Goal: Information Seeking & Learning: Find specific page/section

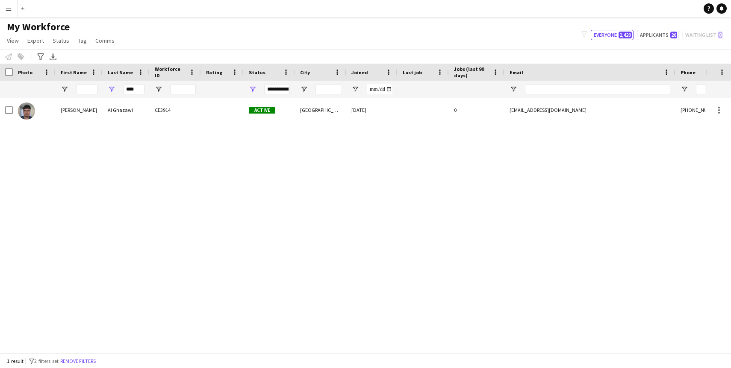
drag, startPoint x: 139, startPoint y: 89, endPoint x: 91, endPoint y: 89, distance: 47.9
click at [94, 89] on div "****" at bounding box center [463, 89] width 927 height 17
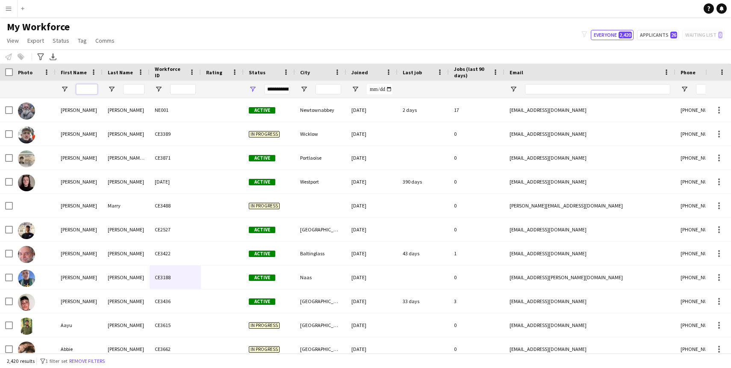
click at [88, 86] on input "First Name Filter Input" at bounding box center [86, 89] width 21 height 10
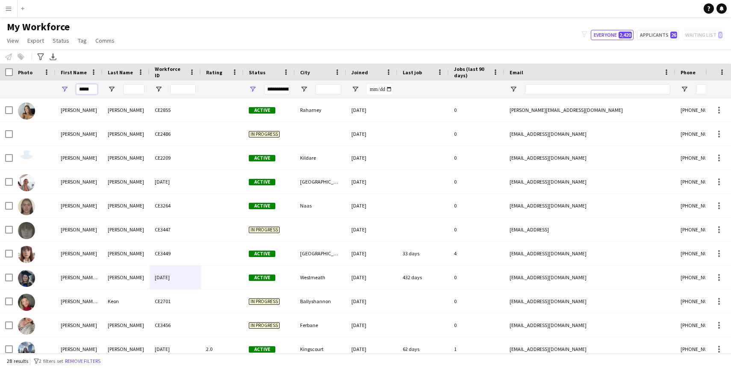
type input "*****"
click at [124, 88] on input "Last Name Filter Input" at bounding box center [133, 89] width 21 height 10
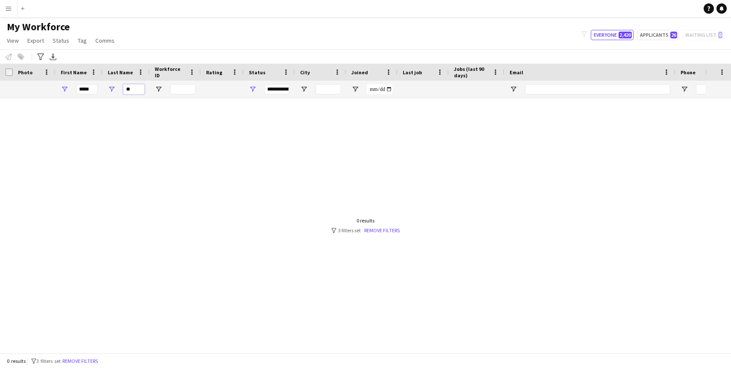
type input "*"
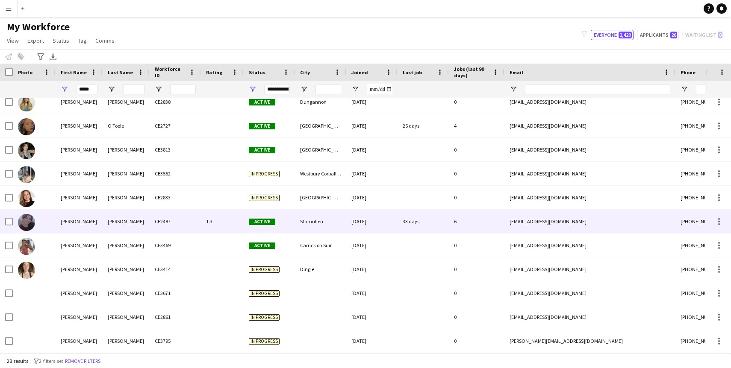
click at [95, 226] on div "[PERSON_NAME]" at bounding box center [79, 222] width 47 height 24
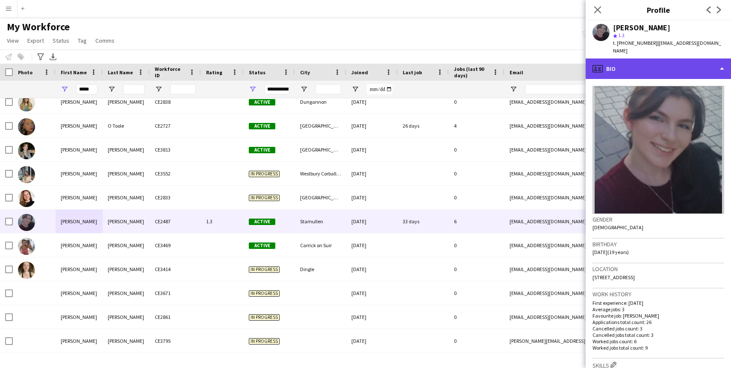
click at [702, 59] on div "profile Bio" at bounding box center [658, 69] width 145 height 21
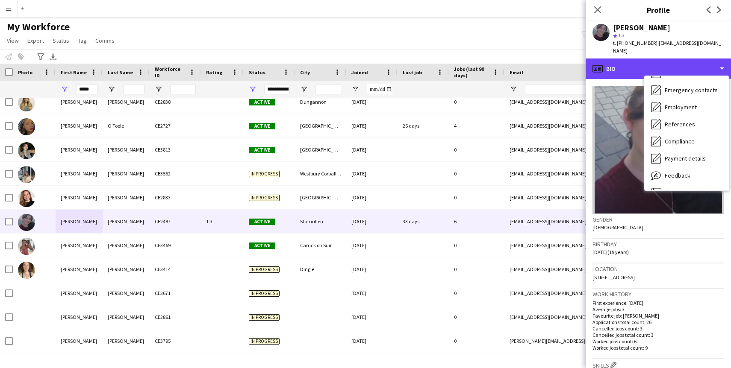
scroll to position [80, 0]
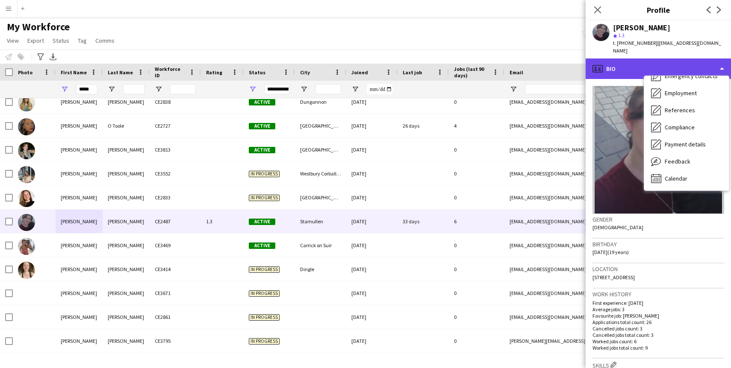
click at [644, 59] on div "profile Bio" at bounding box center [658, 69] width 145 height 21
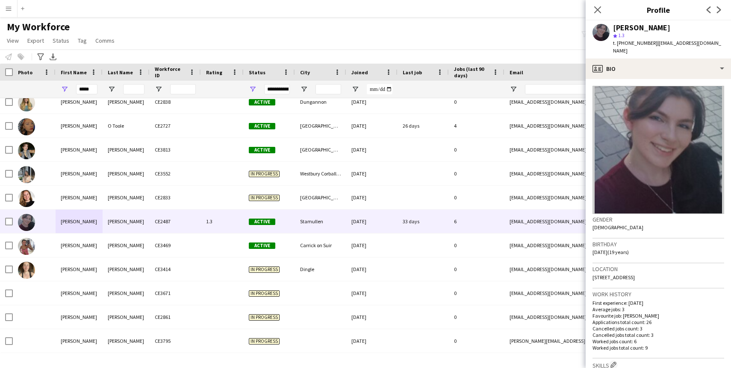
click at [634, 32] on div "star 1.3" at bounding box center [668, 36] width 111 height 8
click at [627, 24] on div "[PERSON_NAME]" at bounding box center [641, 28] width 57 height 8
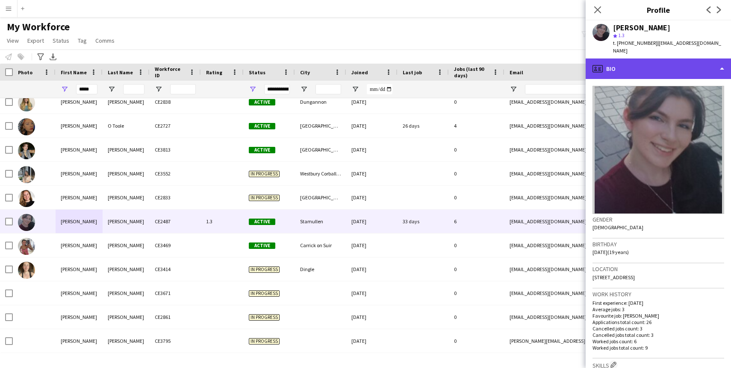
click at [628, 65] on div "profile Bio" at bounding box center [658, 69] width 145 height 21
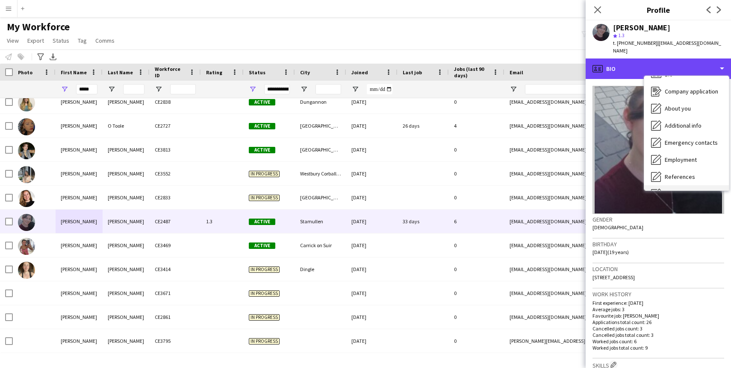
scroll to position [0, 0]
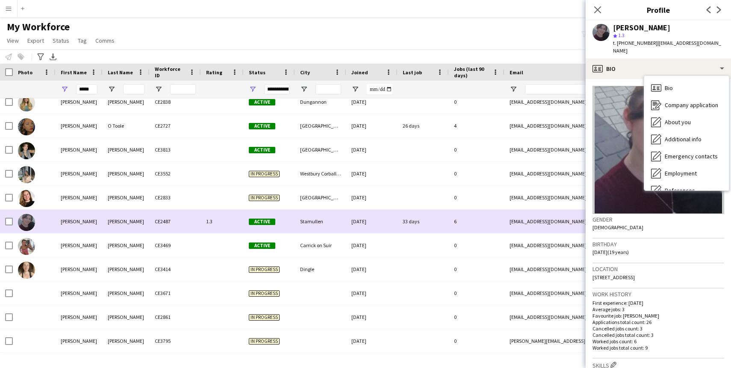
click at [444, 226] on div "33 days" at bounding box center [423, 222] width 51 height 24
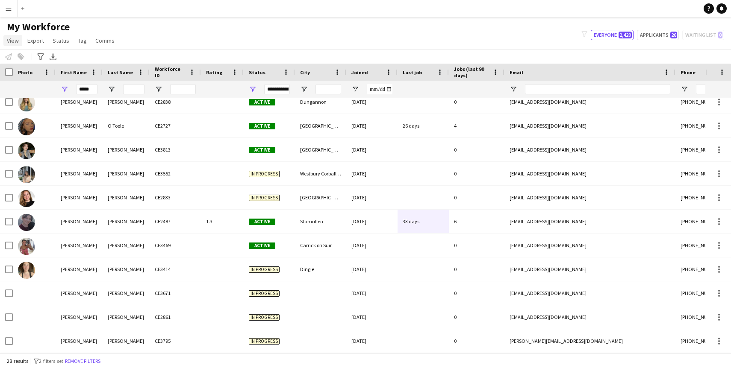
click at [12, 39] on span "View" at bounding box center [13, 41] width 12 height 8
click at [9, 6] on app-icon "Menu" at bounding box center [8, 8] width 7 height 7
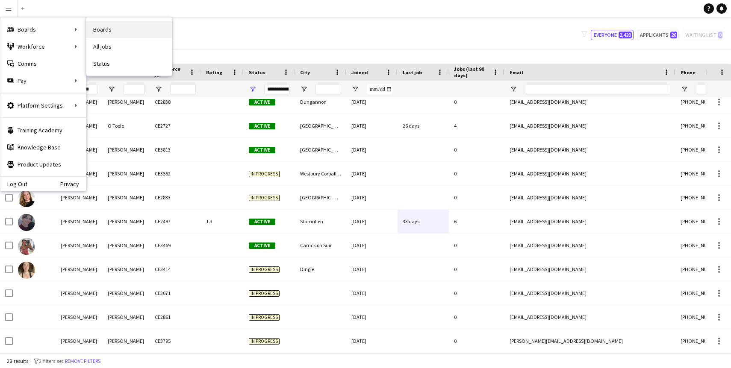
click at [105, 34] on link "Boards" at bounding box center [128, 29] width 85 height 17
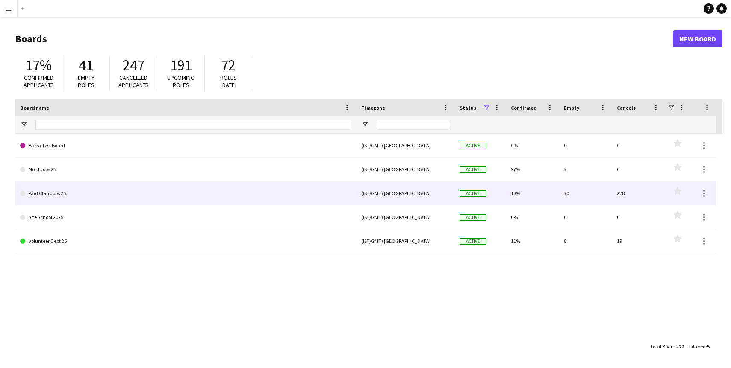
click at [95, 193] on link "Paid Clan Jobs 25" at bounding box center [185, 194] width 331 height 24
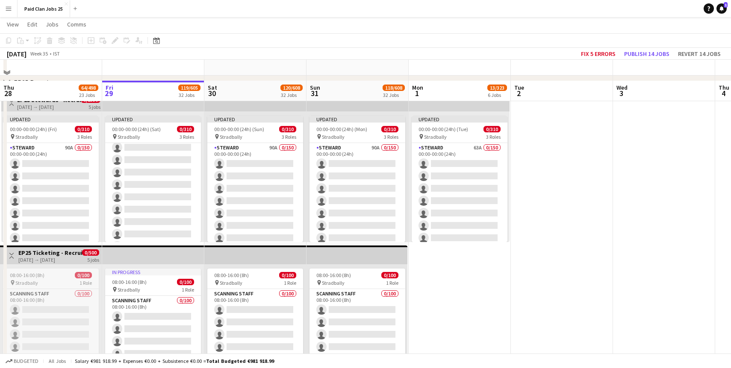
scroll to position [71, 0]
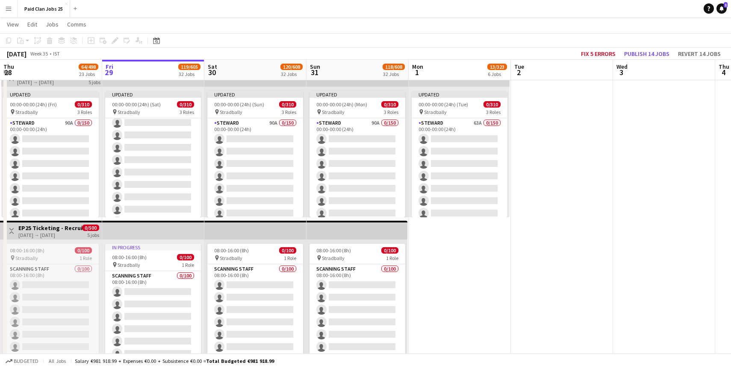
click at [251, 69] on app-board-header-date "Sat 30 120/608 32 Jobs" at bounding box center [255, 70] width 102 height 21
click at [235, 68] on app-board-header-date "Sat 30 120/608 32 Jobs" at bounding box center [255, 70] width 102 height 21
click at [292, 66] on span "120/608" at bounding box center [291, 67] width 22 height 6
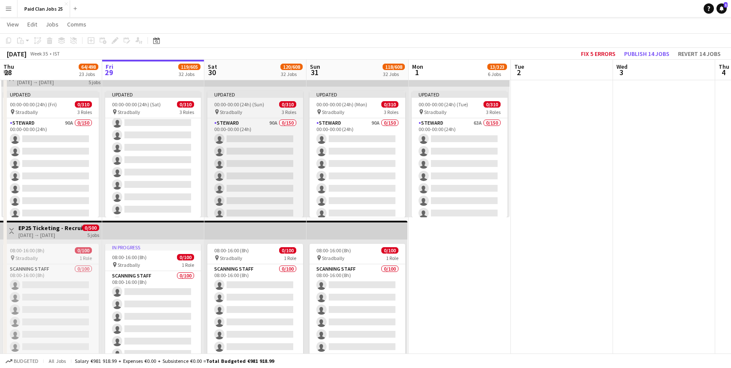
click at [282, 106] on span "0/310" at bounding box center [287, 104] width 17 height 6
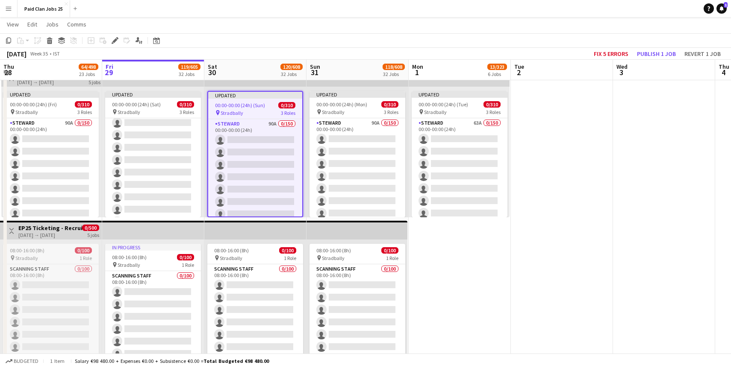
click at [256, 116] on div "pin Stradbally 3 Roles" at bounding box center [255, 112] width 94 height 7
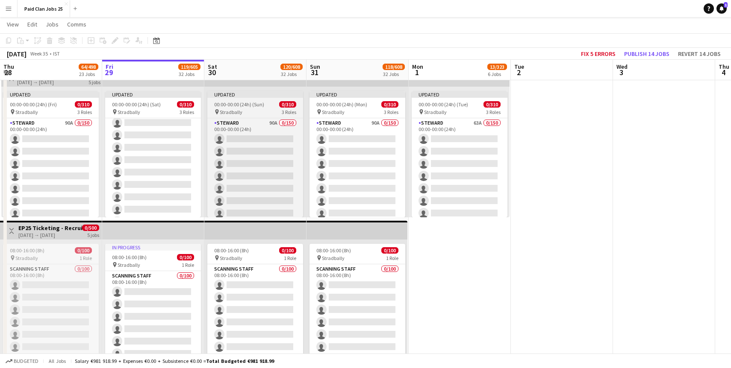
click at [256, 116] on app-job-card "Updated 00:00-00:00 (24h) (Sun) 0/310 pin Stradbally 3 Roles [PERSON_NAME] 90A …" at bounding box center [255, 154] width 96 height 127
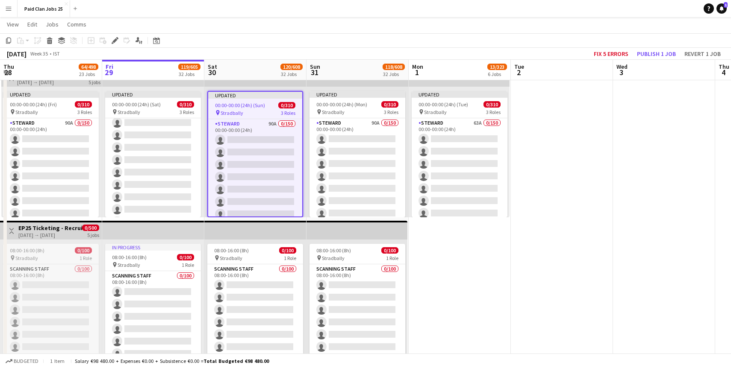
click at [251, 74] on app-board-header-date "Sat 30 120/608 32 Jobs" at bounding box center [255, 70] width 102 height 21
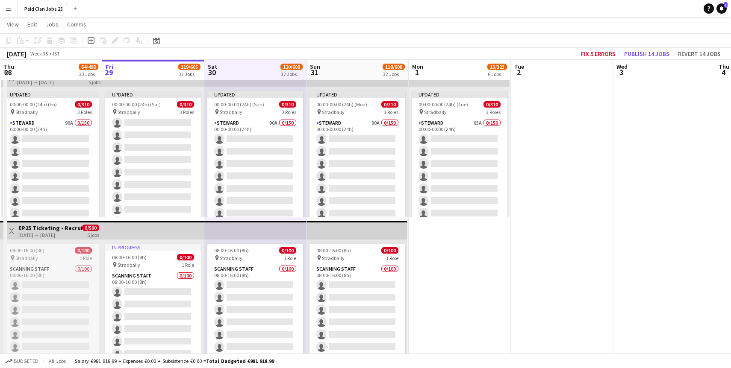
click at [9, 8] on app-icon "Menu" at bounding box center [8, 8] width 7 height 7
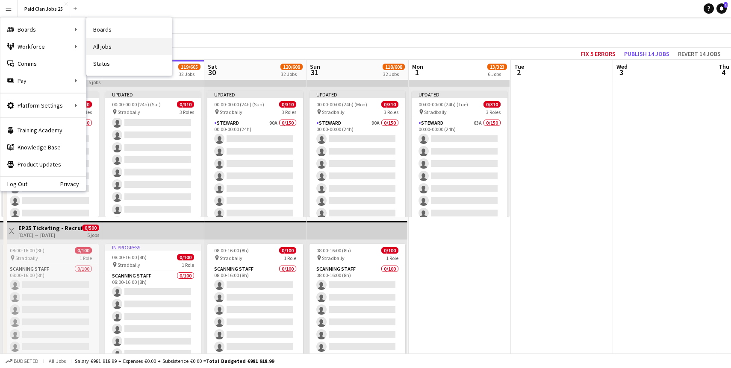
click at [106, 47] on link "All jobs" at bounding box center [128, 46] width 85 height 17
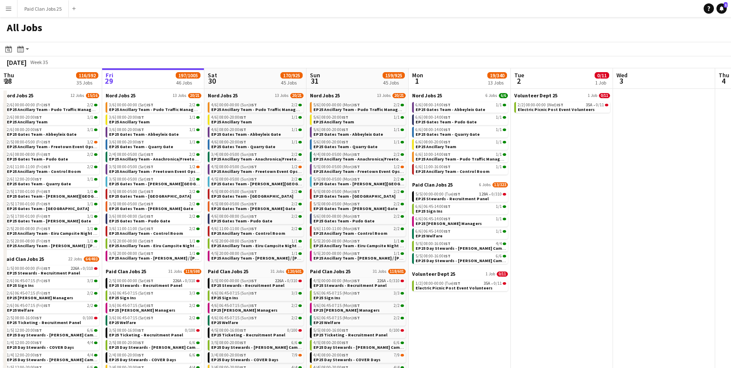
scroll to position [7, 0]
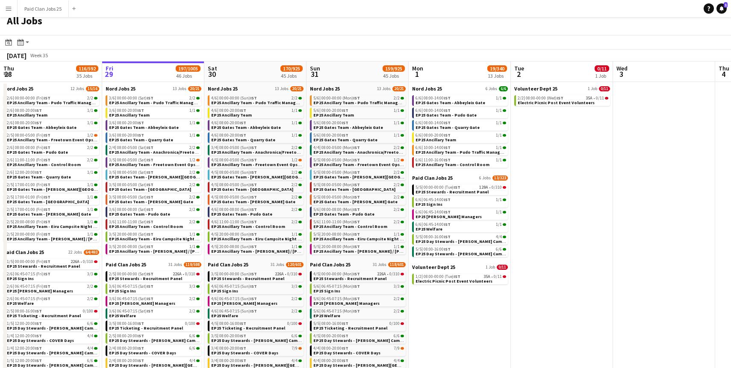
click at [9, 10] on app-icon "Menu" at bounding box center [8, 8] width 7 height 7
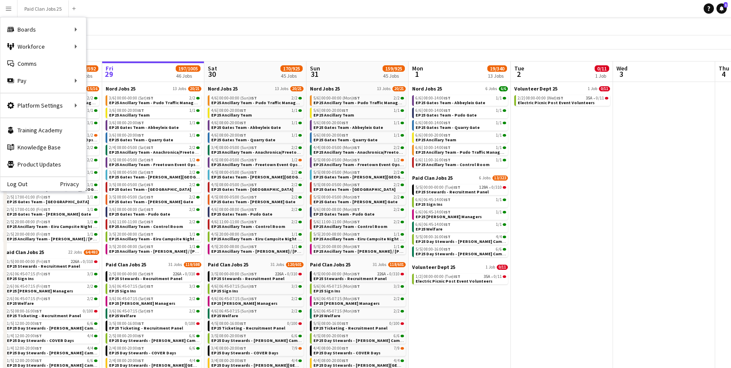
click at [14, 7] on button "Menu" at bounding box center [8, 8] width 17 height 17
click at [124, 50] on link "My Workforce" at bounding box center [128, 46] width 85 height 17
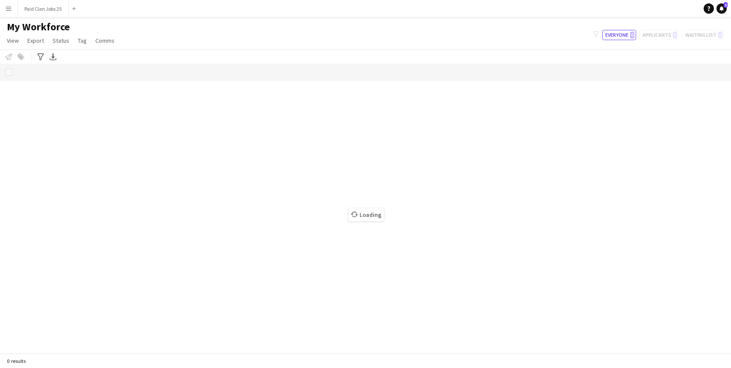
click at [7, 8] on app-icon "Menu" at bounding box center [8, 8] width 7 height 7
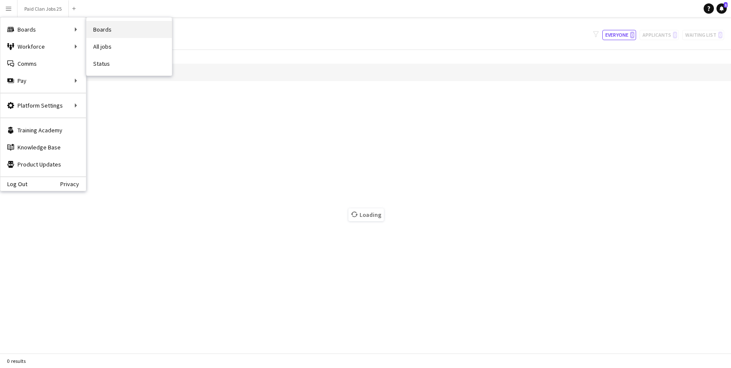
click at [104, 30] on link "Boards" at bounding box center [128, 29] width 85 height 17
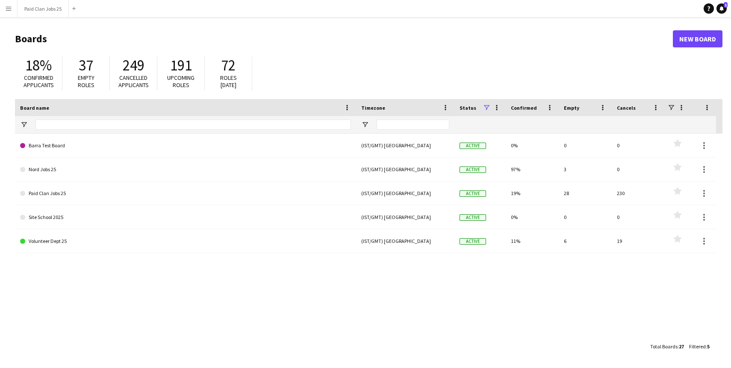
click at [12, 9] on app-icon "Menu" at bounding box center [8, 8] width 7 height 7
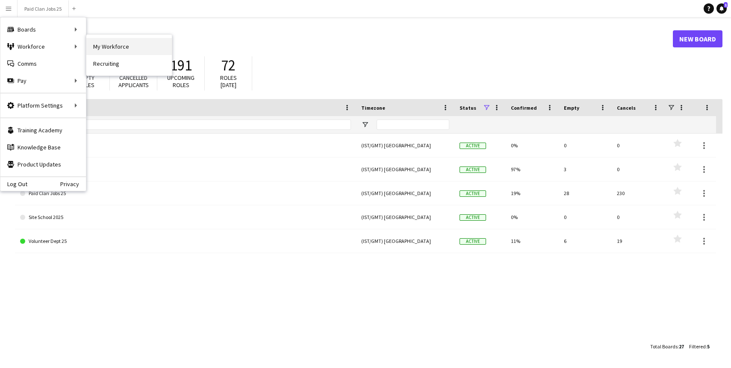
click at [99, 49] on link "My Workforce" at bounding box center [128, 46] width 85 height 17
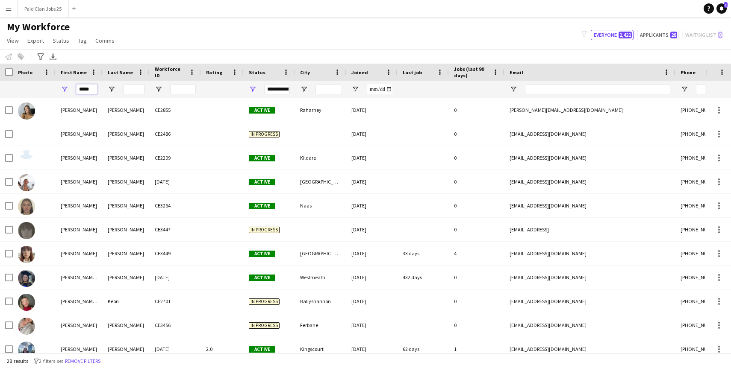
drag, startPoint x: 92, startPoint y: 88, endPoint x: 53, endPoint y: 88, distance: 39.8
click at [53, 88] on div "*****" at bounding box center [463, 89] width 927 height 17
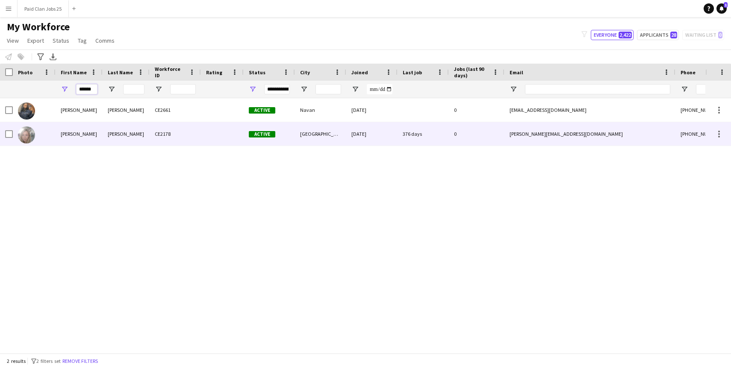
type input "******"
click at [61, 132] on div "[PERSON_NAME]" at bounding box center [79, 134] width 47 height 24
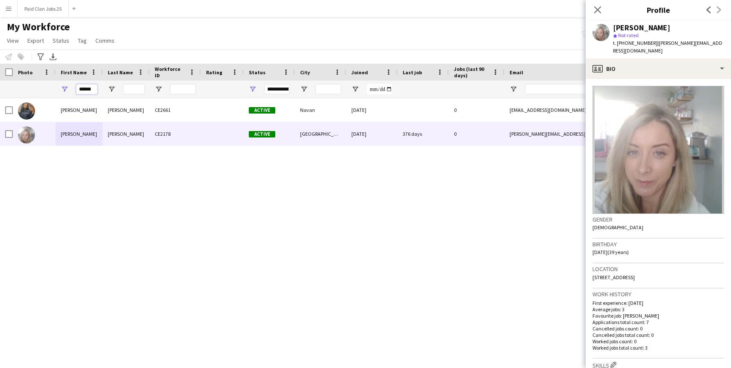
drag, startPoint x: 95, startPoint y: 88, endPoint x: 31, endPoint y: 88, distance: 64.5
click at [31, 88] on div "******" at bounding box center [463, 89] width 927 height 17
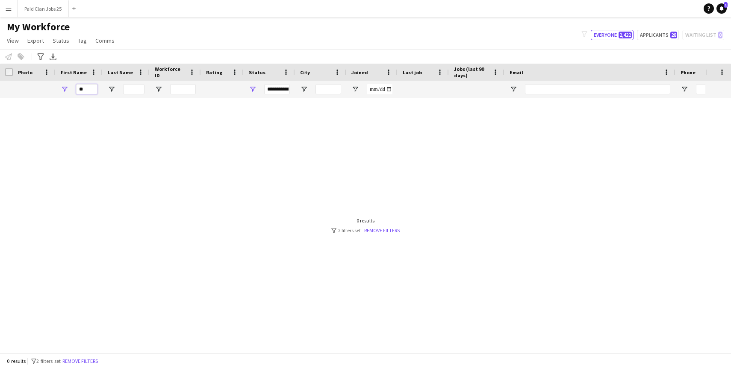
type input "*"
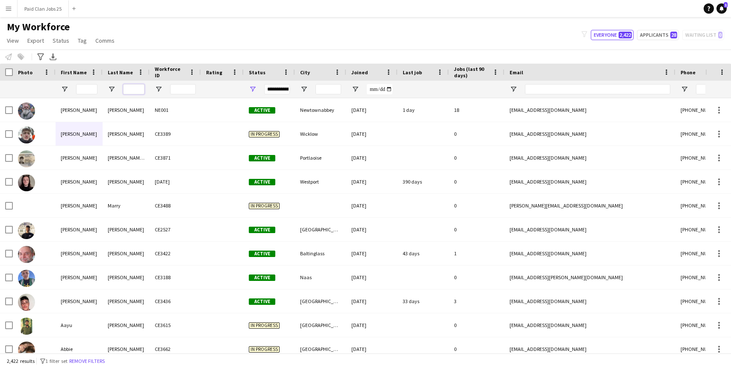
click at [136, 88] on input "Last Name Filter Input" at bounding box center [133, 89] width 21 height 10
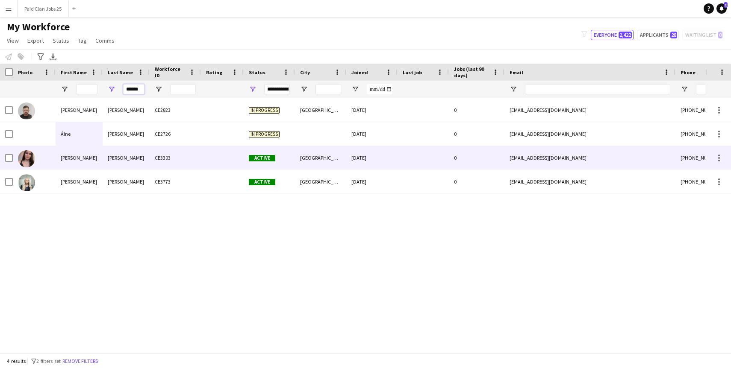
type input "******"
click at [80, 156] on div "[PERSON_NAME]" at bounding box center [79, 158] width 47 height 24
